Goal: Information Seeking & Learning: Learn about a topic

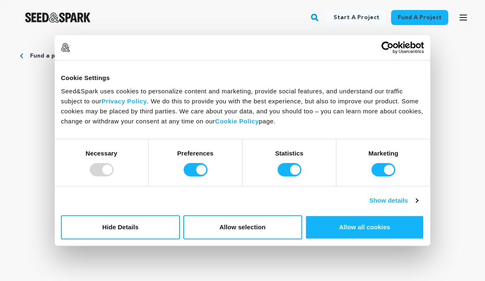
click at [96, 170] on div at bounding box center [102, 169] width 24 height 13
click at [119, 226] on button "Hide Details" at bounding box center [120, 227] width 119 height 24
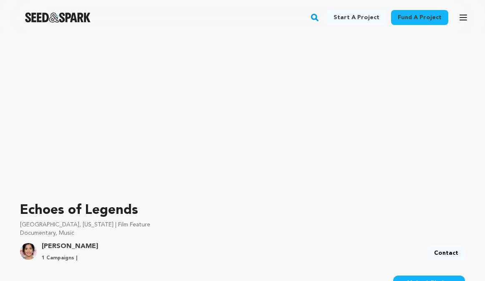
scroll to position [116, 0]
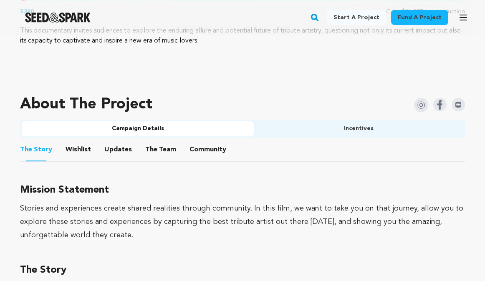
scroll to position [501, 0]
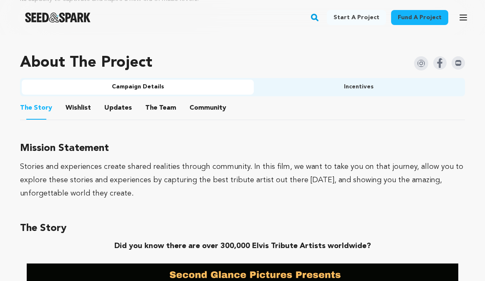
click at [165, 108] on button "The Team" at bounding box center [161, 110] width 20 height 20
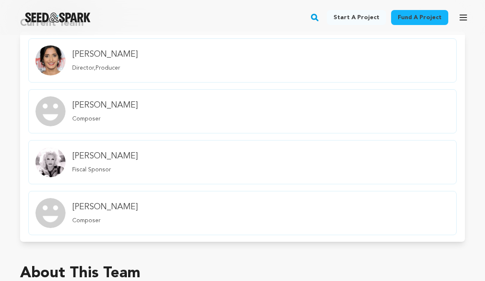
scroll to position [543, 0]
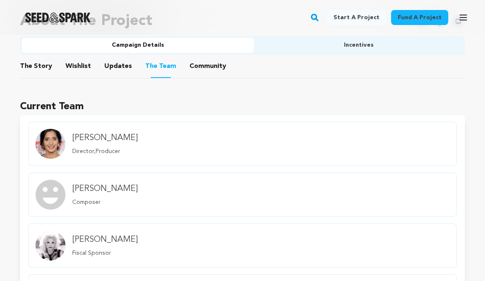
click at [198, 67] on button "Community" at bounding box center [208, 68] width 20 height 20
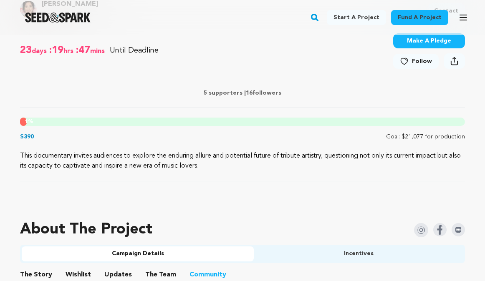
scroll to position [418, 0]
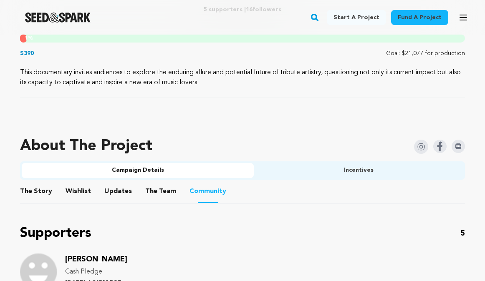
click at [77, 190] on button "Wishlist" at bounding box center [78, 193] width 20 height 20
